Goal: Find specific page/section: Find specific page/section

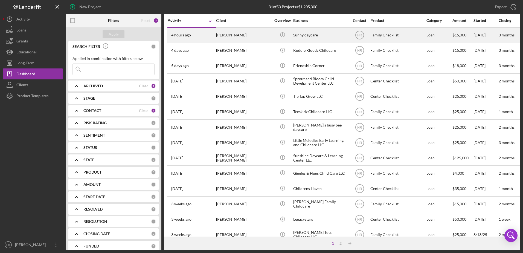
click at [246, 33] on div "[PERSON_NAME]" at bounding box center [243, 35] width 55 height 14
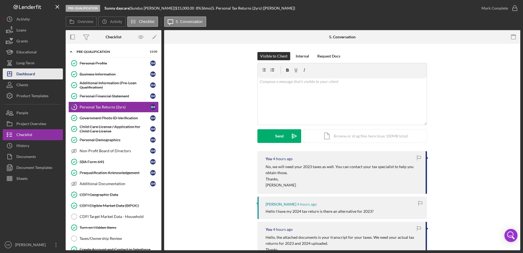
click at [29, 79] on div "Dashboard" at bounding box center [25, 74] width 19 height 12
